Goal: Information Seeking & Learning: Learn about a topic

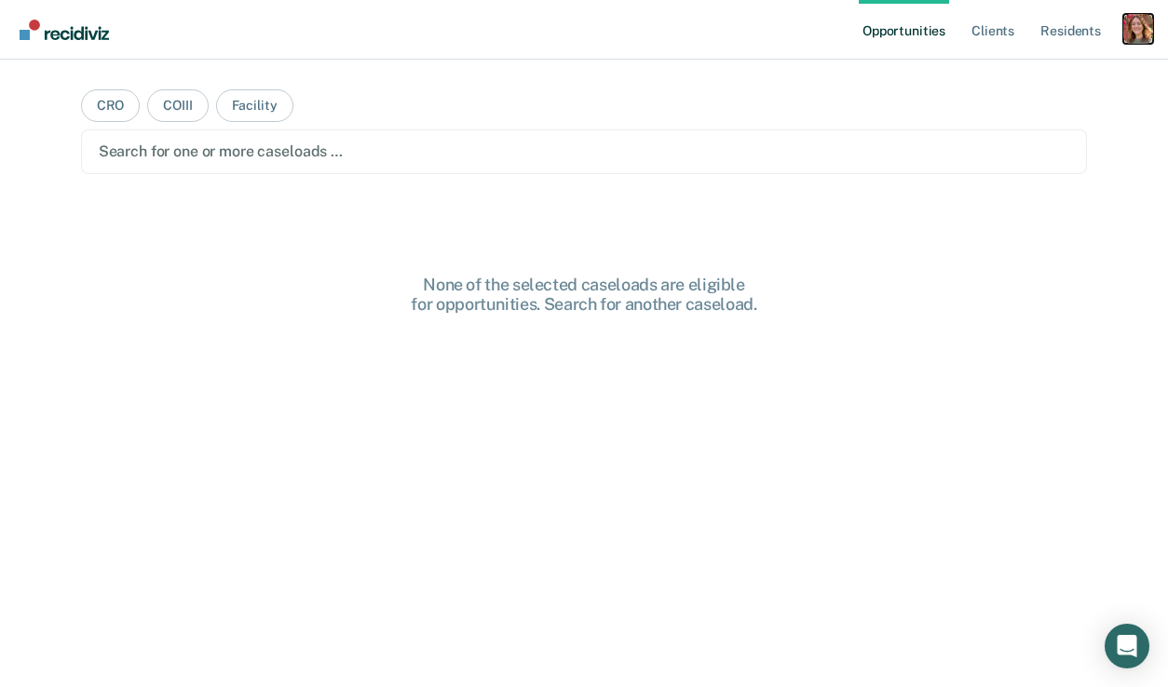
click at [1134, 33] on div "Profile dropdown button" at bounding box center [1138, 29] width 30 height 30
click at [1013, 76] on link "Profile" at bounding box center [1063, 76] width 150 height 16
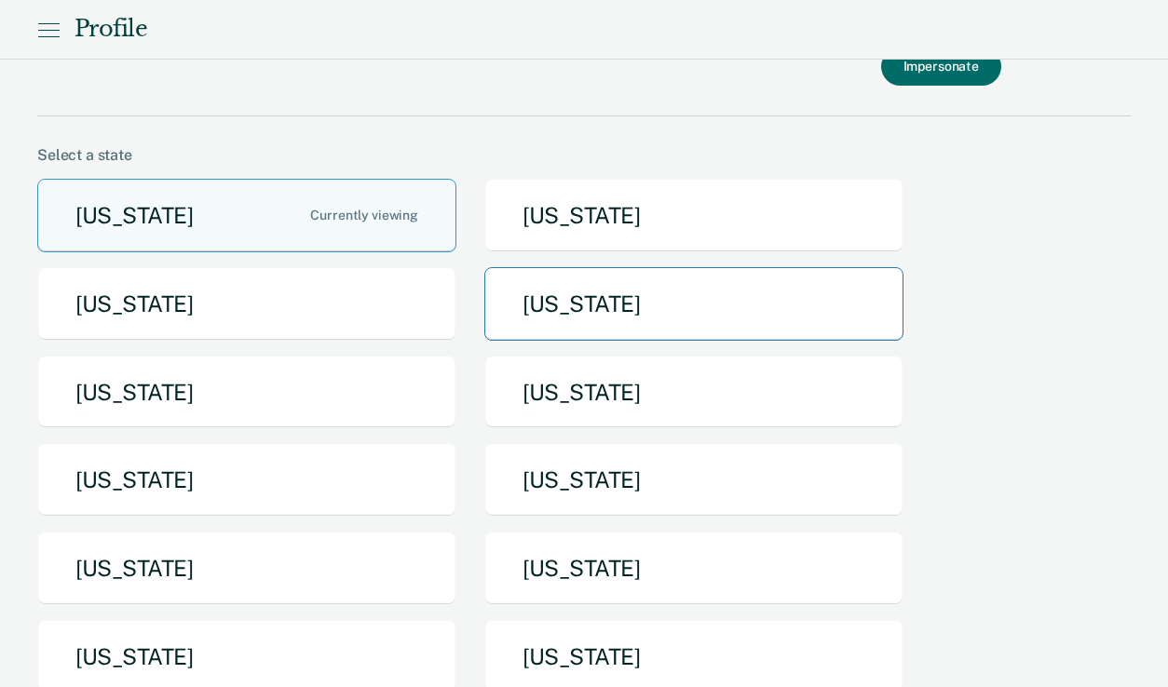
scroll to position [53, 0]
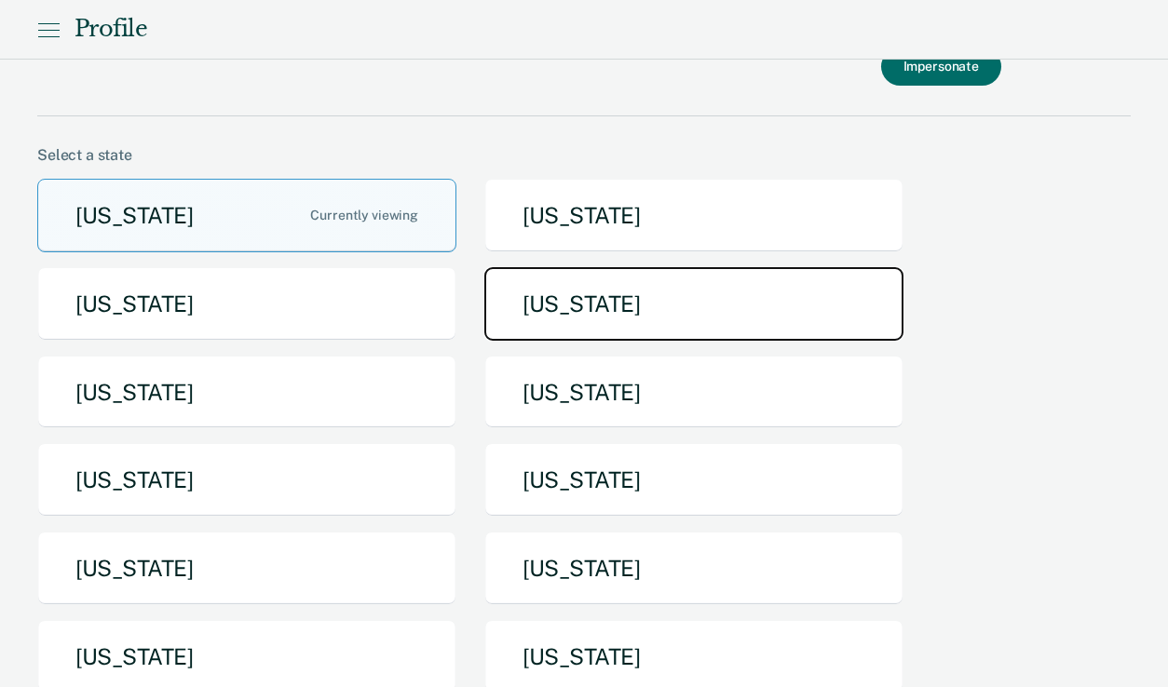
click at [556, 312] on button "[US_STATE]" at bounding box center [693, 304] width 419 height 74
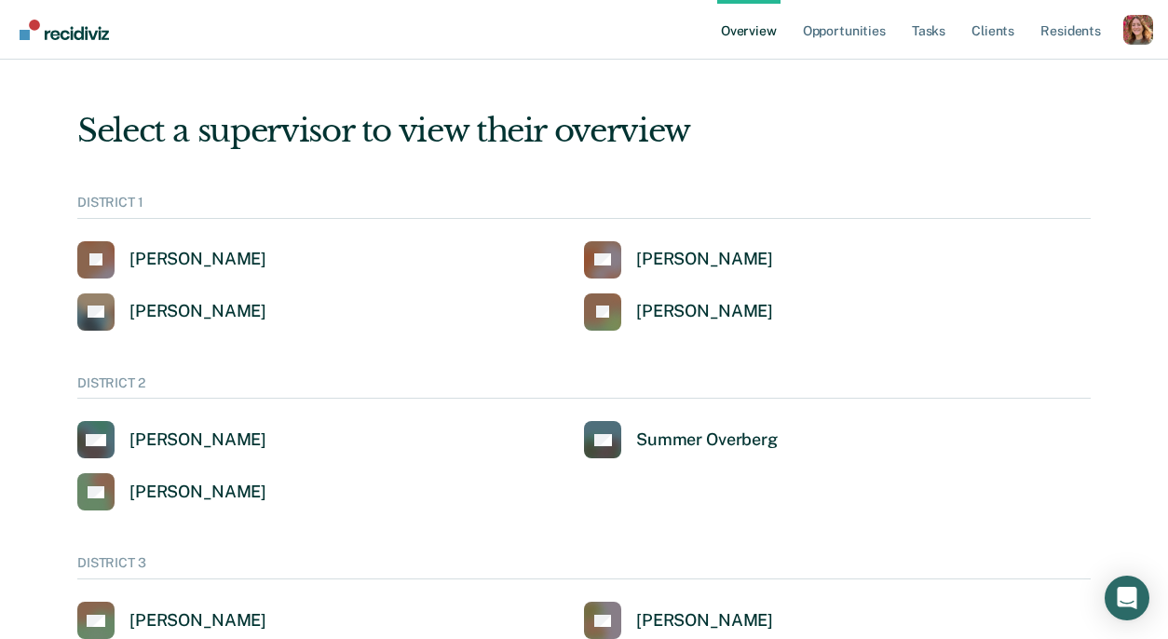
click at [749, 33] on link "Overview" at bounding box center [748, 30] width 63 height 60
click at [159, 265] on div "[PERSON_NAME]" at bounding box center [197, 259] width 137 height 21
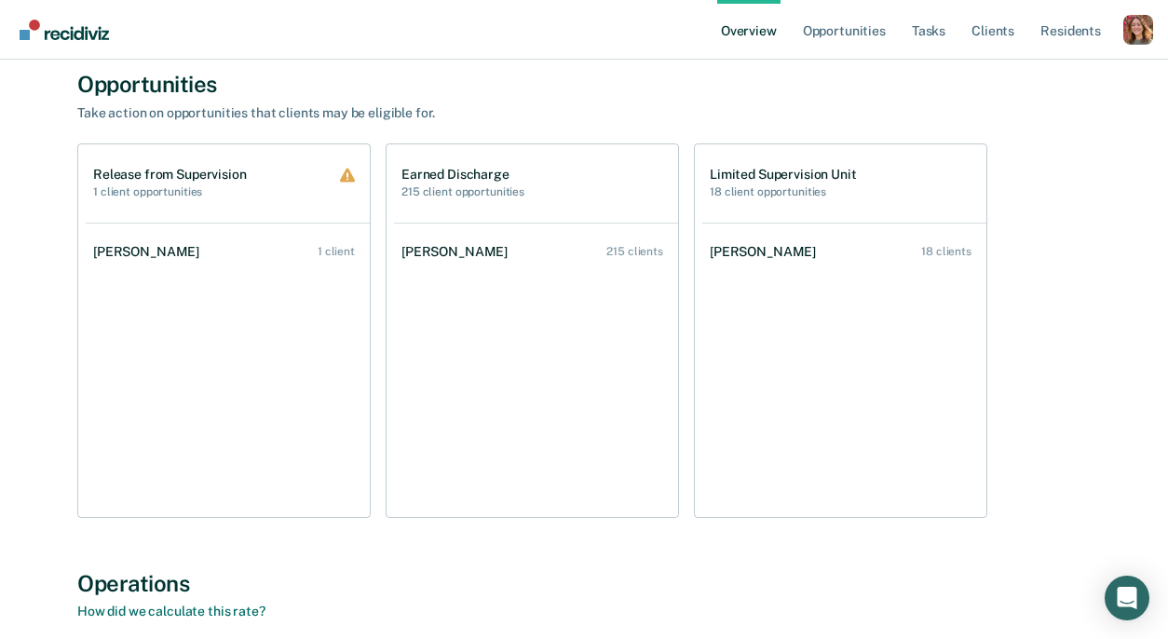
scroll to position [954, 0]
